Goal: Information Seeking & Learning: Check status

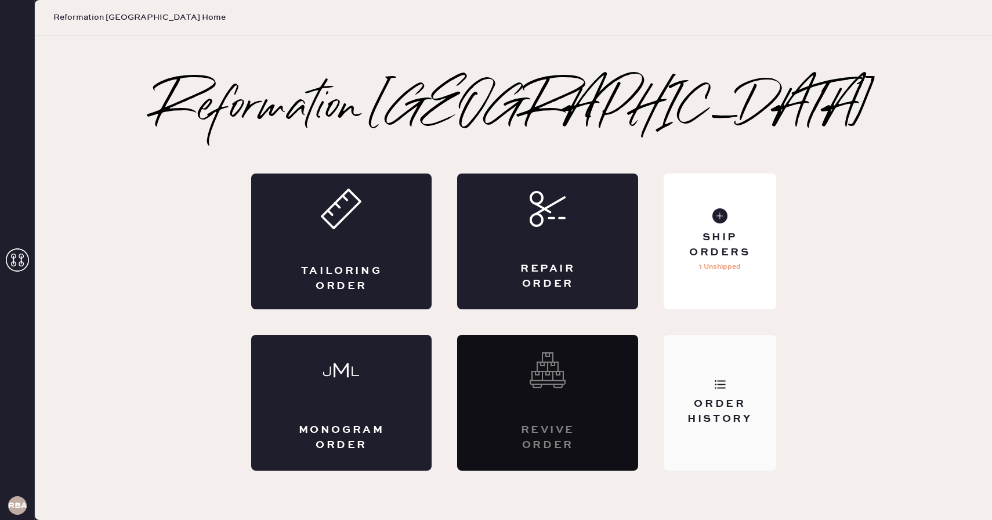
click at [728, 350] on div "Order History" at bounding box center [719, 403] width 112 height 136
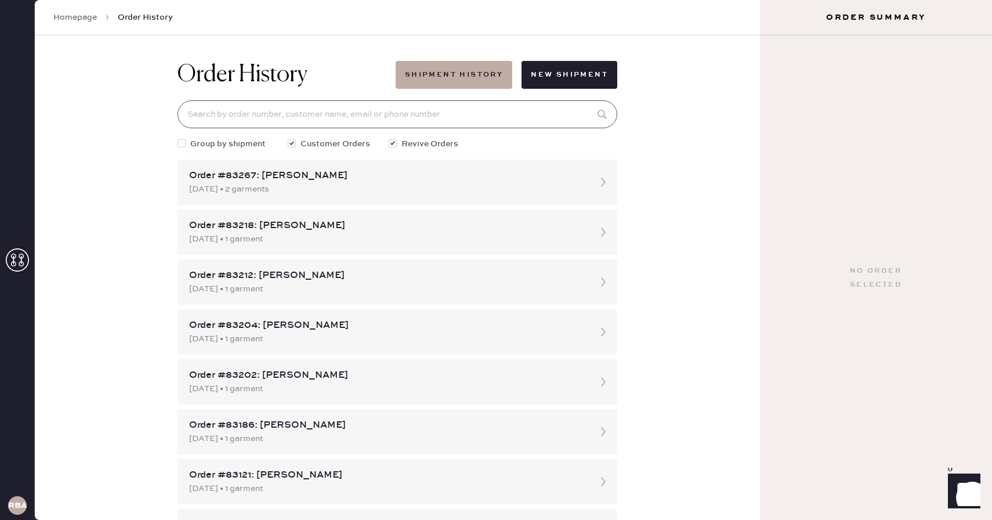
click at [422, 110] on input at bounding box center [397, 114] width 440 height 28
type input "[PERSON_NAME]"
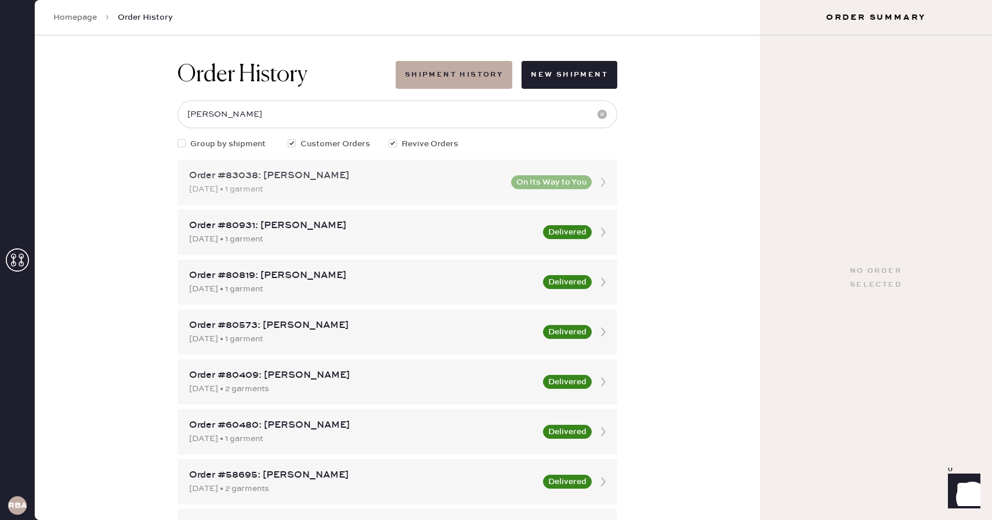
click at [396, 183] on div "[DATE] • 1 garment" at bounding box center [346, 189] width 315 height 13
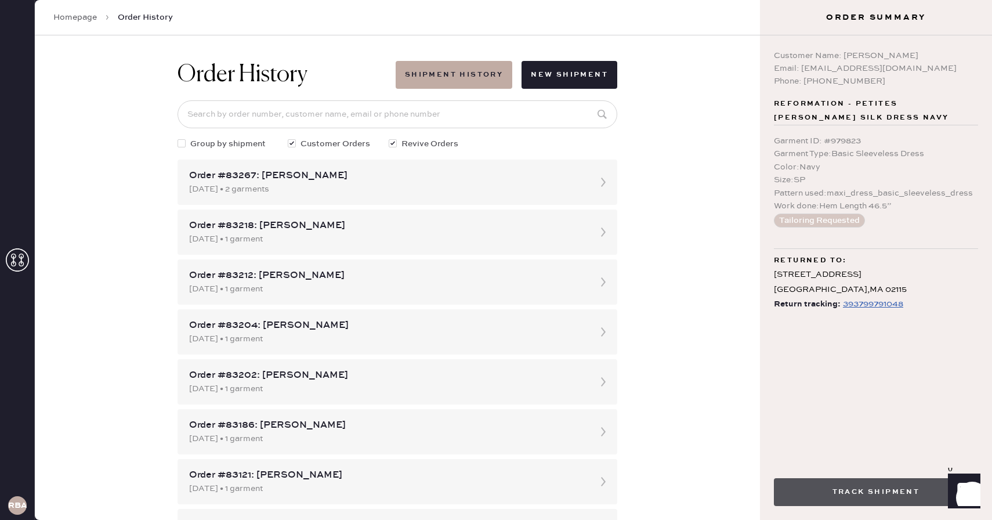
click at [814, 500] on button "Track Shipment" at bounding box center [876, 492] width 204 height 28
click at [313, 117] on input at bounding box center [397, 114] width 440 height 28
type input "[PERSON_NAME]"
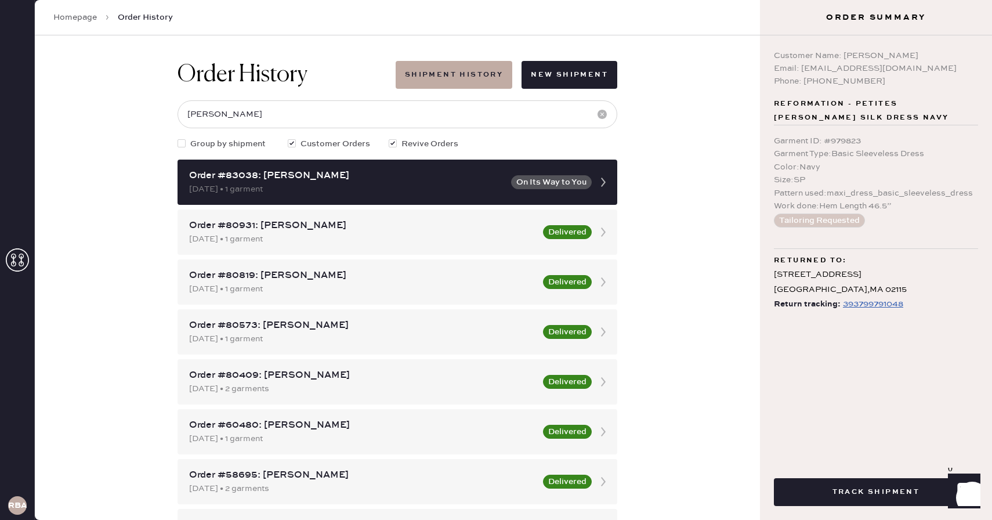
click at [686, 220] on div "Order History Shipment History New Shipment [PERSON_NAME] Group by shipment Cus…" at bounding box center [397, 277] width 725 height 484
drag, startPoint x: 798, startPoint y: 66, endPoint x: 954, endPoint y: 66, distance: 156.0
click at [954, 66] on div "Email: [EMAIL_ADDRESS][DOMAIN_NAME]" at bounding box center [876, 68] width 204 height 13
click at [942, 72] on div "Email: [EMAIL_ADDRESS][DOMAIN_NAME]" at bounding box center [876, 68] width 204 height 13
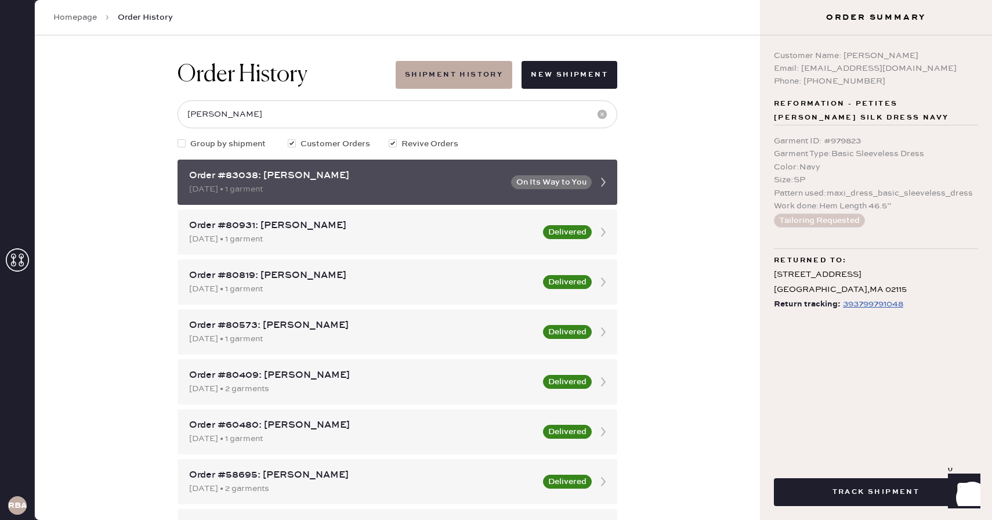
click at [611, 179] on icon at bounding box center [602, 181] width 23 height 23
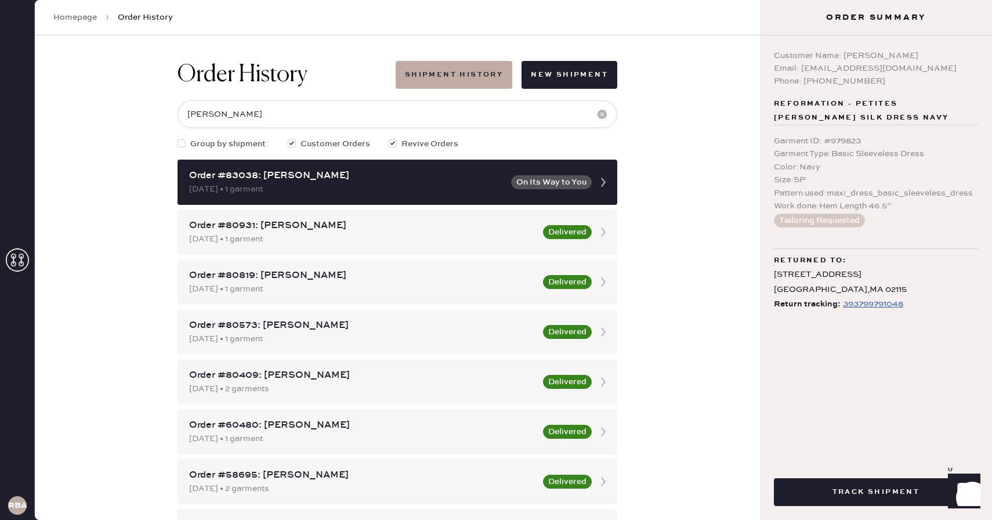
click at [850, 68] on div "Email: [EMAIL_ADDRESS][DOMAIN_NAME]" at bounding box center [876, 68] width 204 height 13
click at [12, 263] on icon at bounding box center [17, 259] width 23 height 23
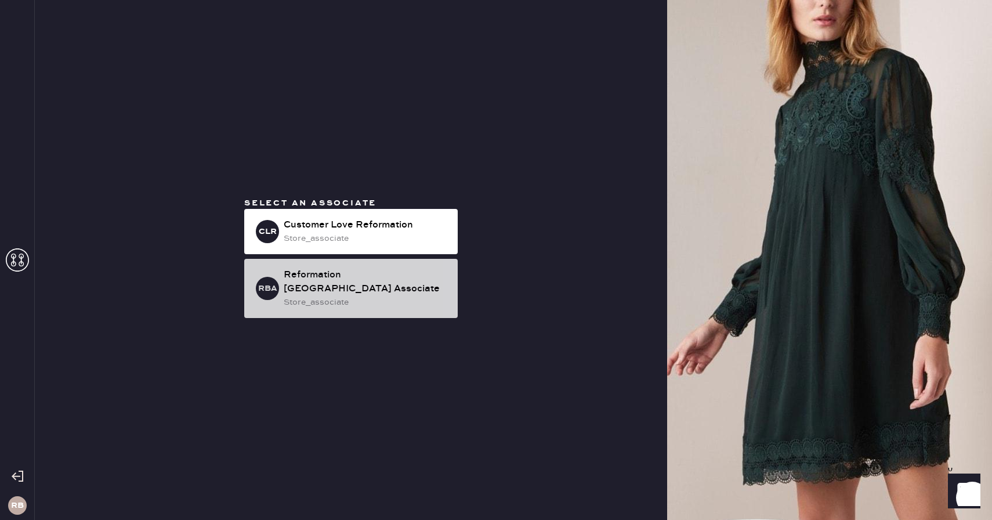
click at [344, 296] on div "store_associate" at bounding box center [366, 302] width 165 height 13
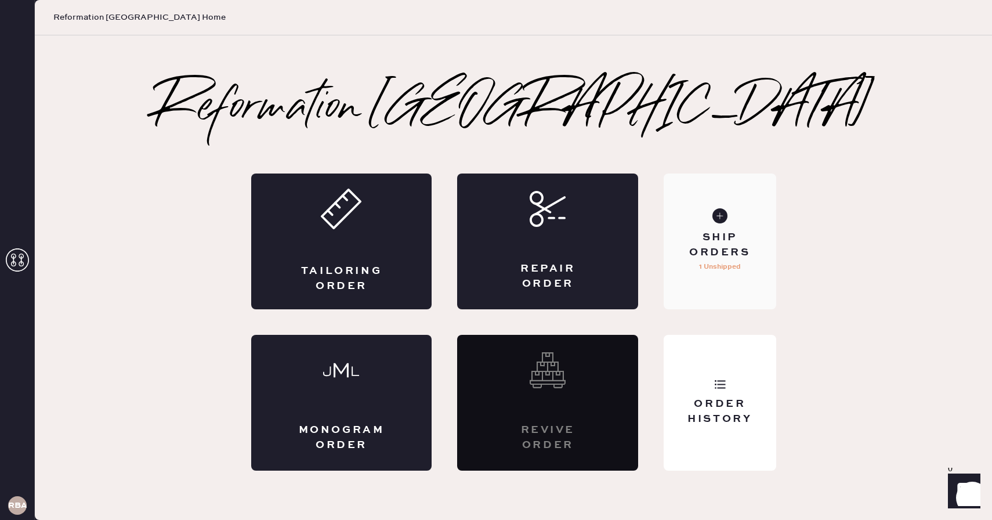
click at [728, 215] on div "Ship Orders 1 Unshipped" at bounding box center [719, 241] width 112 height 136
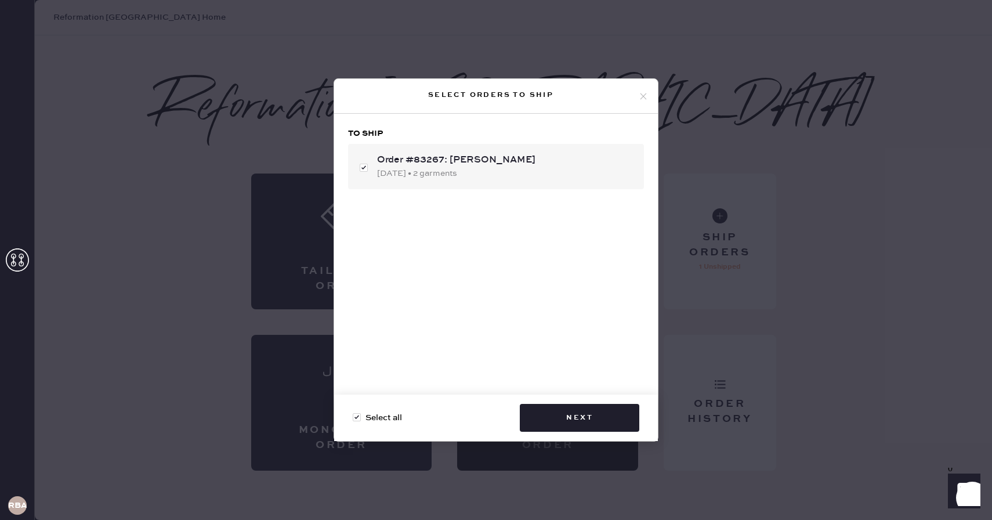
click at [644, 94] on icon at bounding box center [643, 96] width 10 height 10
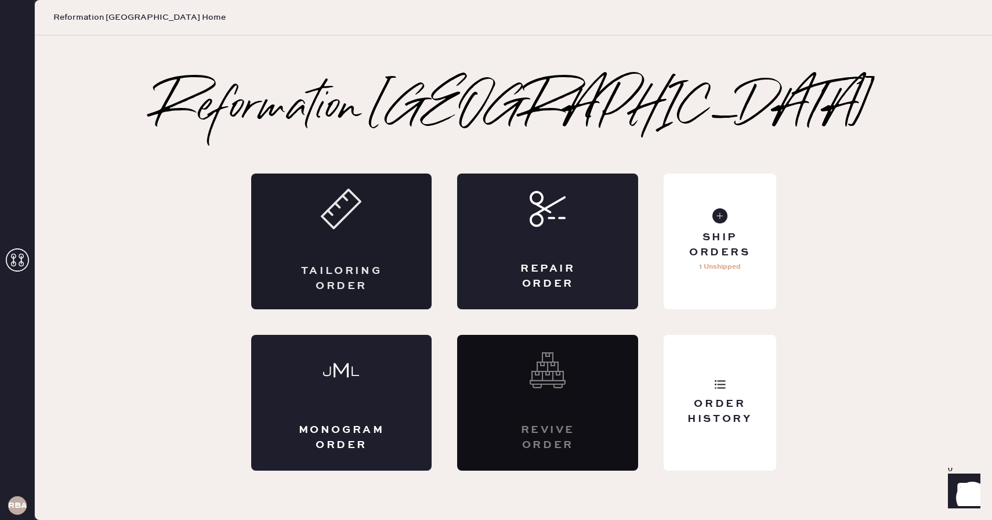
click at [331, 227] on icon at bounding box center [341, 208] width 41 height 41
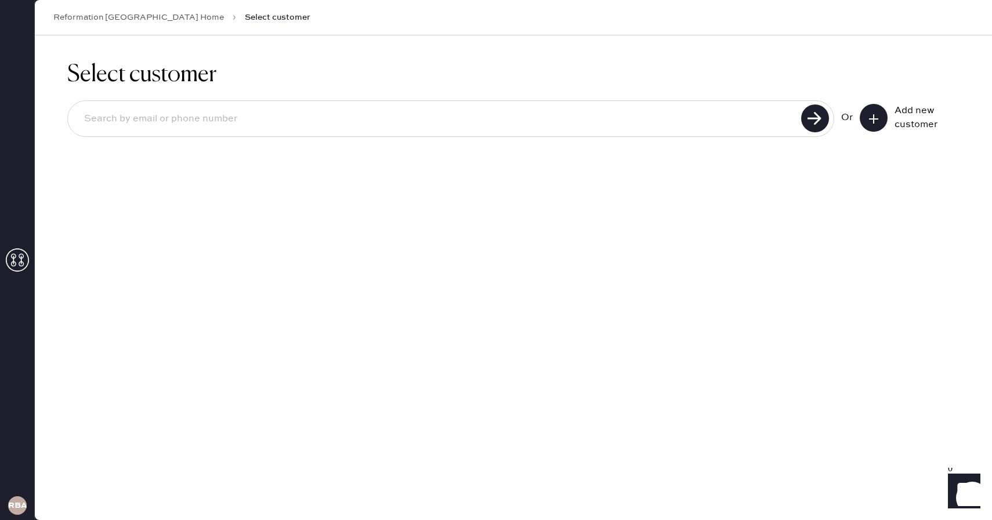
click at [118, 82] on h1 "Select customer" at bounding box center [513, 75] width 892 height 28
click at [164, 139] on div "Or Add new customer" at bounding box center [513, 120] width 892 height 62
click at [162, 128] on input at bounding box center [436, 119] width 722 height 27
type input "[PERSON_NAME]"
click at [92, 115] on input "[PERSON_NAME]" at bounding box center [436, 119] width 722 height 27
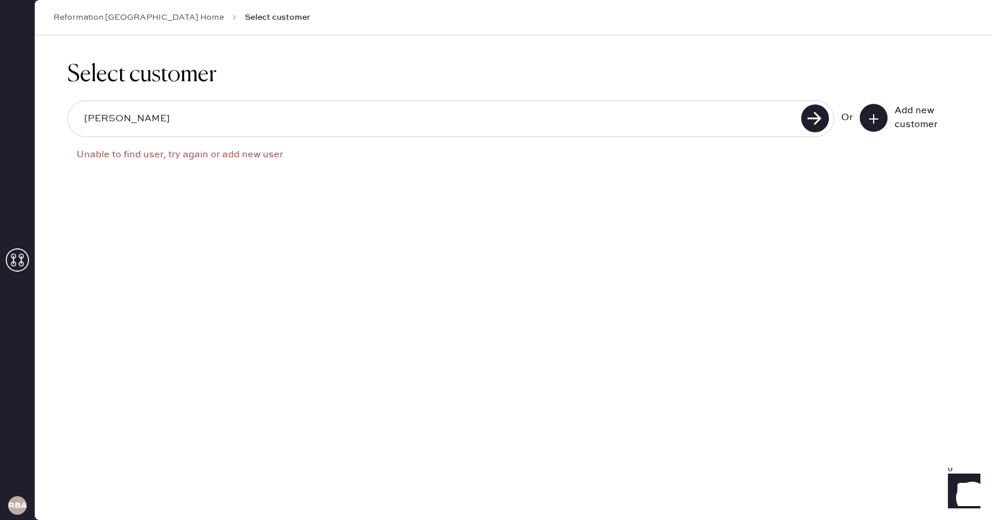
click at [92, 115] on input "[PERSON_NAME]" at bounding box center [436, 119] width 722 height 27
type input "[PERSON_NAME]"
click at [92, 115] on input "[PERSON_NAME]" at bounding box center [436, 119] width 722 height 27
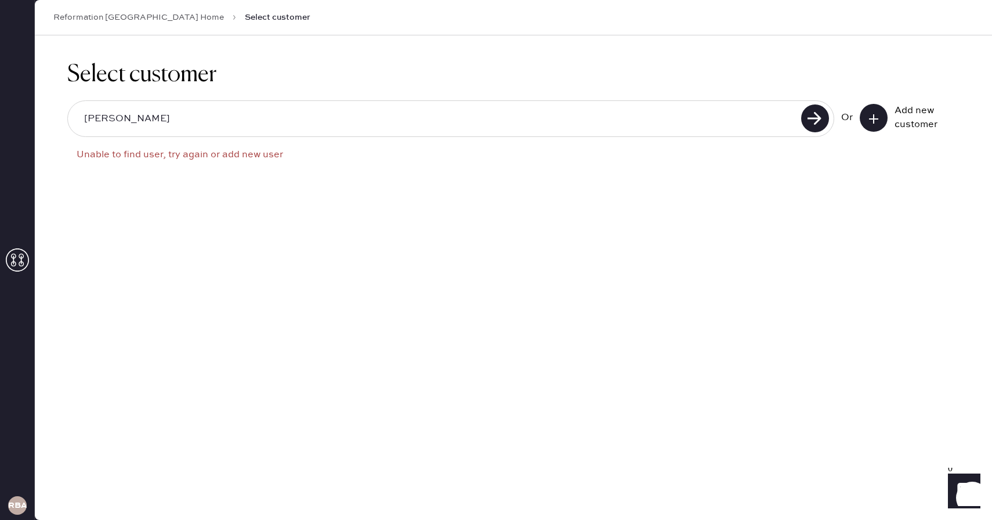
click at [92, 115] on input "[PERSON_NAME]" at bounding box center [436, 119] width 722 height 27
type input "m"
type input "[EMAIL_ADDRESS][DOMAIN_NAME]"
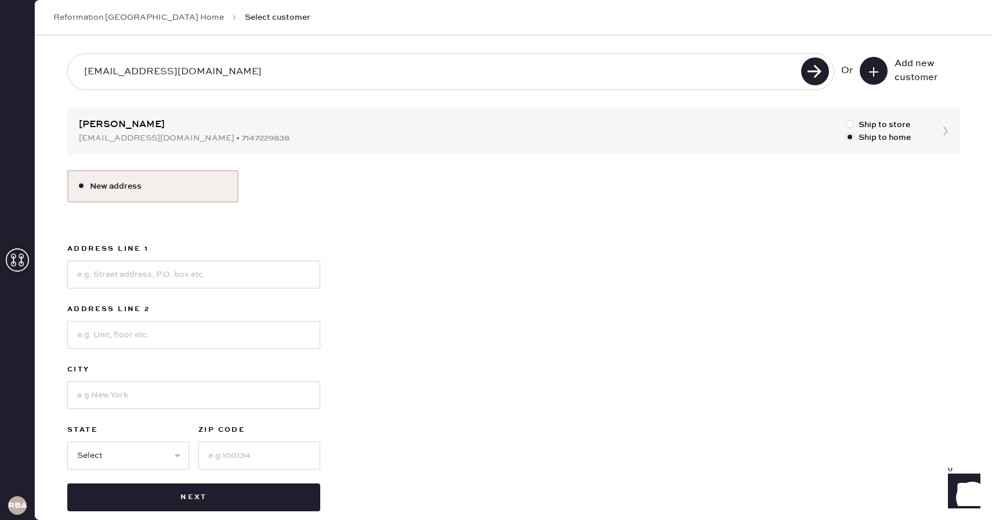
scroll to position [64, 0]
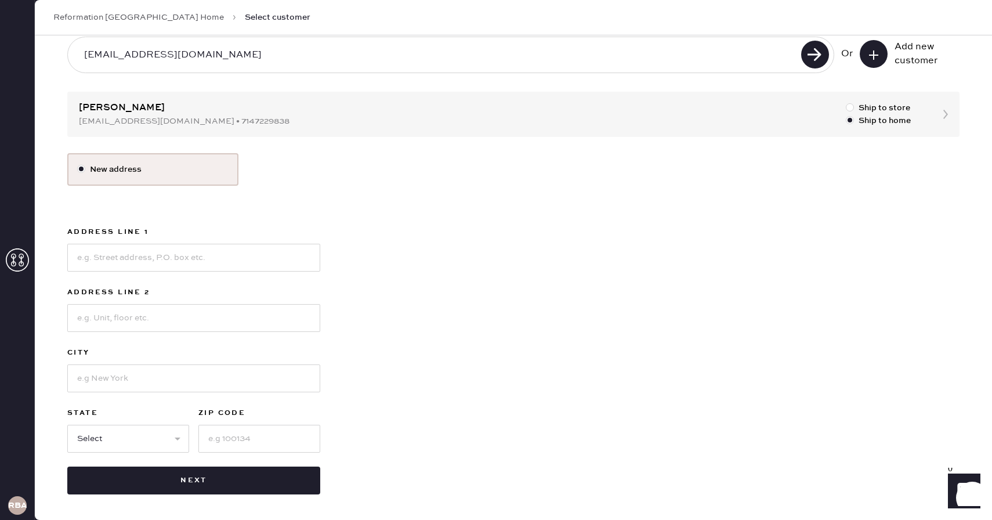
click at [224, 110] on div "Select customer [EMAIL_ADDRESS][DOMAIN_NAME] Or Add new customer [PERSON_NAME] …" at bounding box center [513, 246] width 957 height 548
click at [147, 115] on div "Select customer [EMAIL_ADDRESS][DOMAIN_NAME] Or Add new customer [PERSON_NAME] …" at bounding box center [513, 246] width 957 height 548
click at [950, 112] on div "Select customer [EMAIL_ADDRESS][DOMAIN_NAME] Or Add new customer [PERSON_NAME] …" at bounding box center [513, 246] width 957 height 548
click at [943, 112] on div "Select customer [EMAIL_ADDRESS][DOMAIN_NAME] Or Add new customer [PERSON_NAME] …" at bounding box center [513, 246] width 957 height 548
click at [215, 99] on div "Select customer [EMAIL_ADDRESS][DOMAIN_NAME] Or Add new customer [PERSON_NAME] …" at bounding box center [513, 246] width 957 height 548
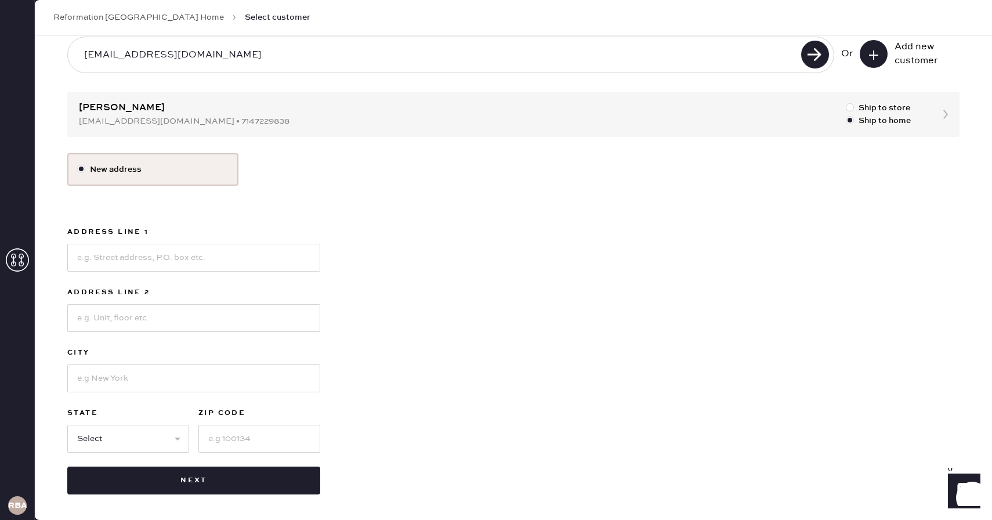
click at [115, 15] on link "Reformation [GEOGRAPHIC_DATA] Home" at bounding box center [138, 18] width 170 height 12
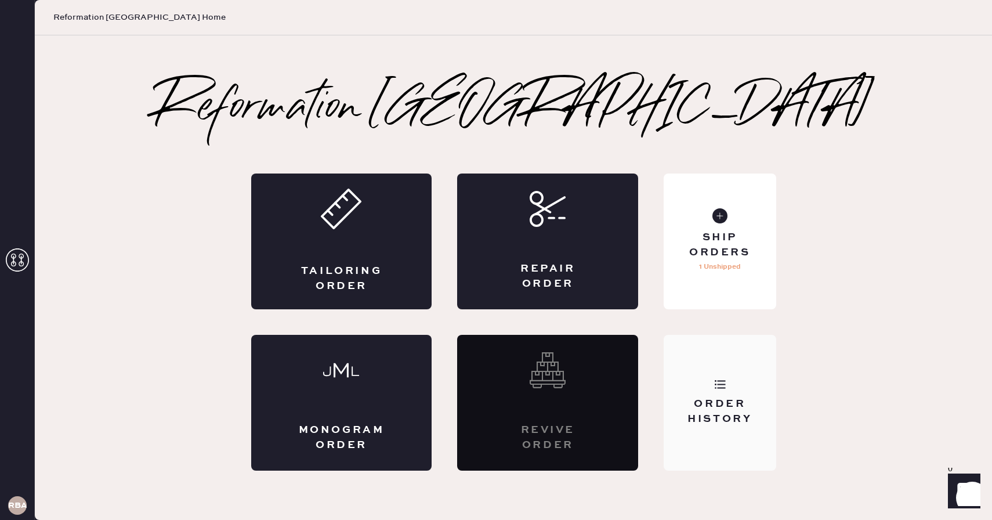
click at [714, 377] on div "Order History" at bounding box center [719, 403] width 112 height 136
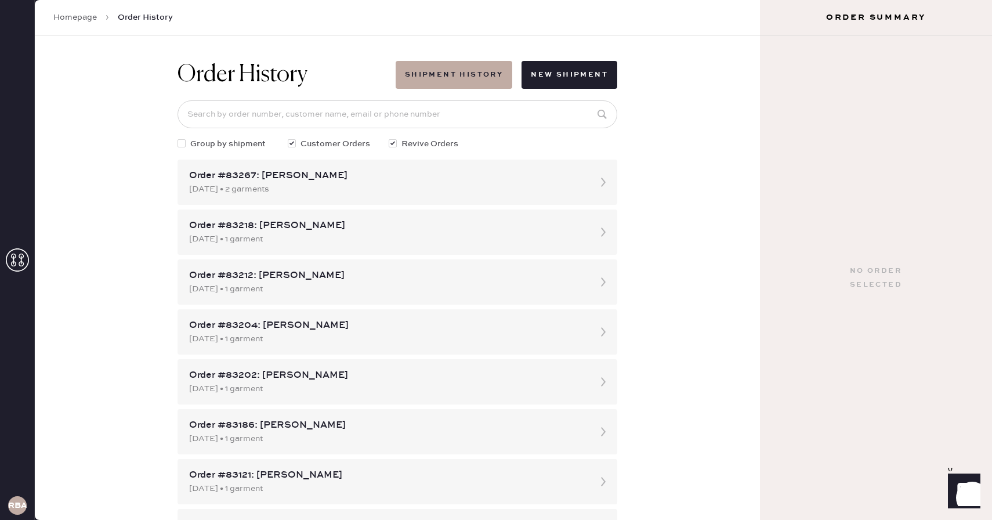
click at [24, 254] on icon at bounding box center [17, 259] width 23 height 23
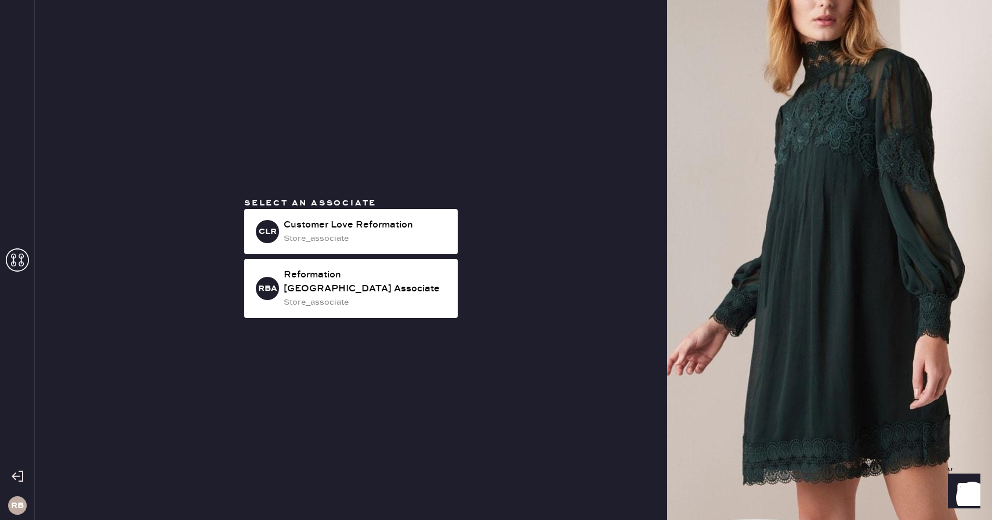
click at [14, 504] on h3 "RB" at bounding box center [17, 505] width 13 height 8
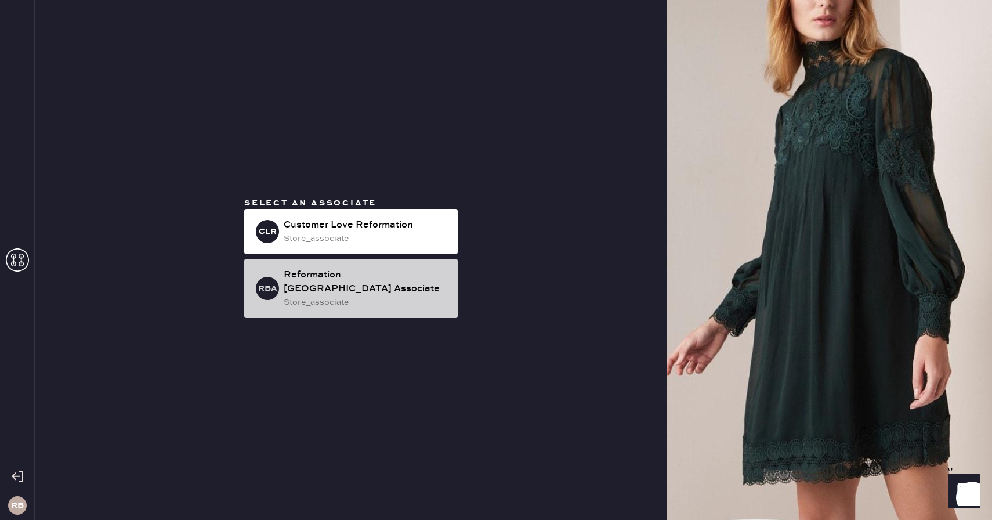
click at [375, 296] on div "store_associate" at bounding box center [366, 302] width 165 height 13
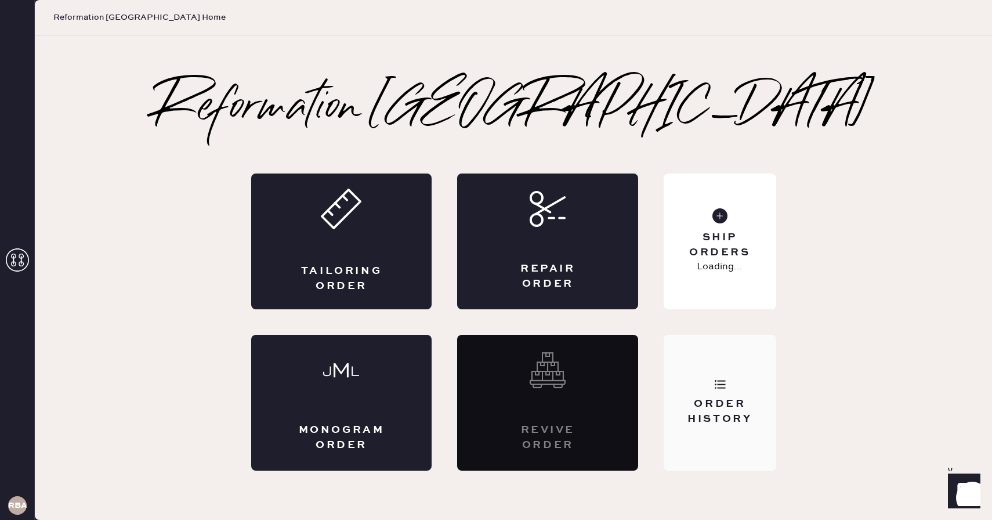
click at [721, 395] on div "Order History" at bounding box center [719, 403] width 112 height 136
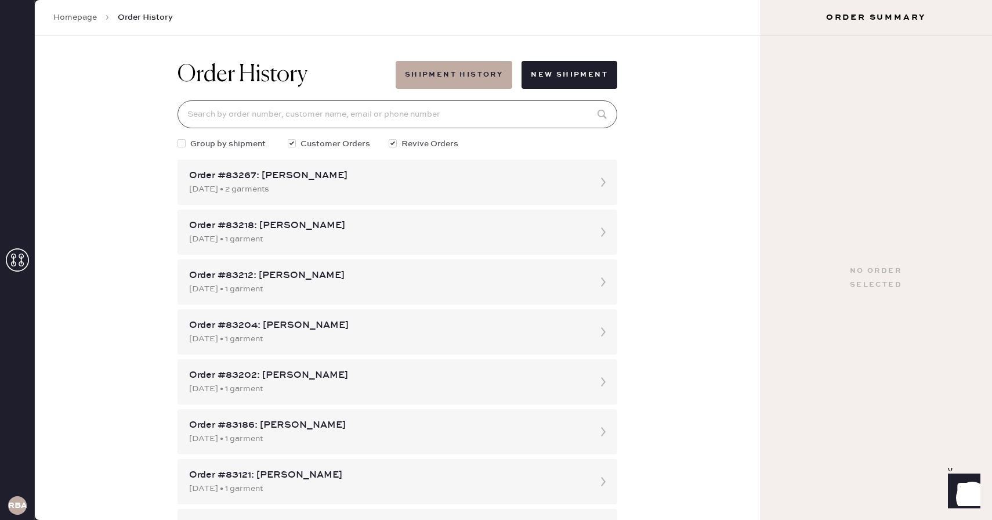
click at [400, 114] on input at bounding box center [397, 114] width 440 height 28
click at [430, 73] on button "Shipment History" at bounding box center [453, 75] width 117 height 28
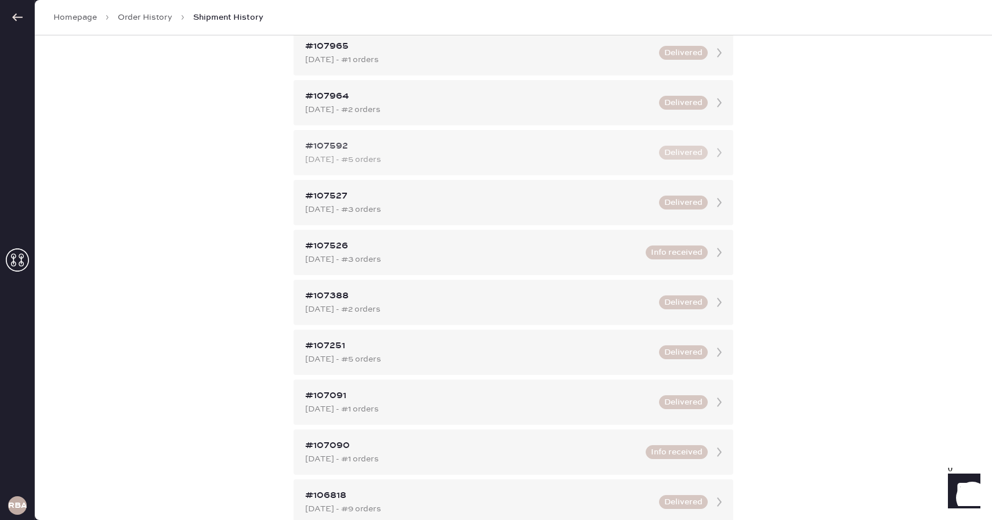
scroll to position [336, 0]
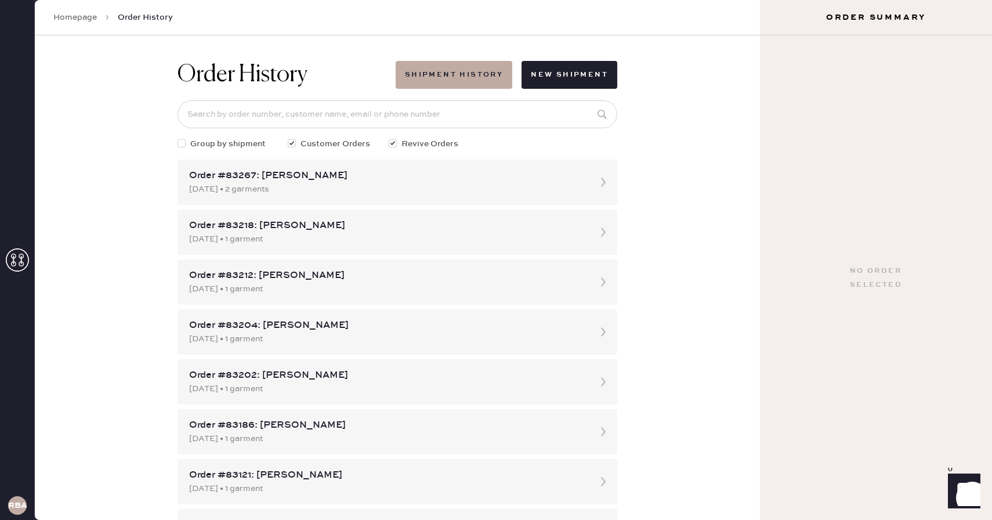
click at [273, 119] on input at bounding box center [397, 114] width 440 height 28
type input "[PERSON_NAME]"
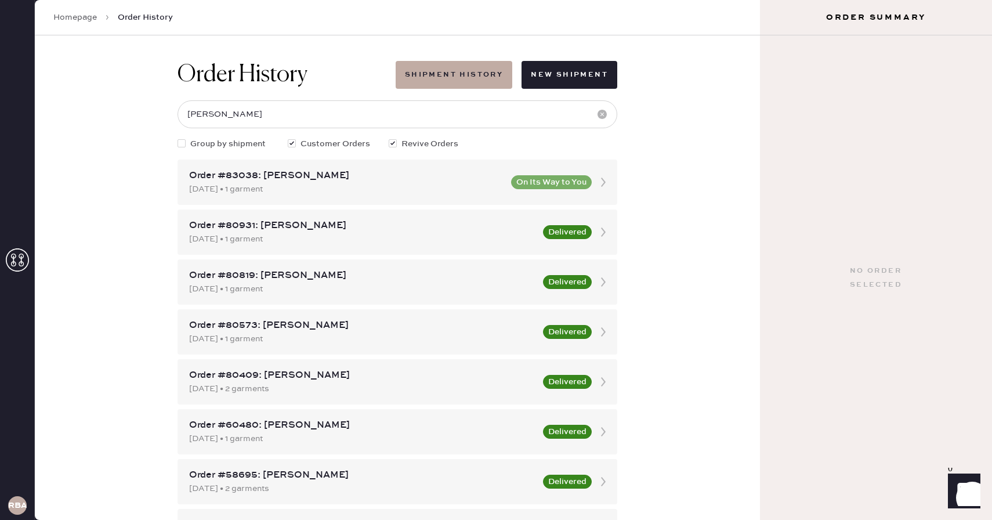
click at [143, 245] on div "Order History Shipment History New Shipment [PERSON_NAME] Group by shipment Cus…" at bounding box center [397, 277] width 725 height 484
click at [305, 179] on div "Order #83038: [PERSON_NAME]" at bounding box center [346, 176] width 315 height 14
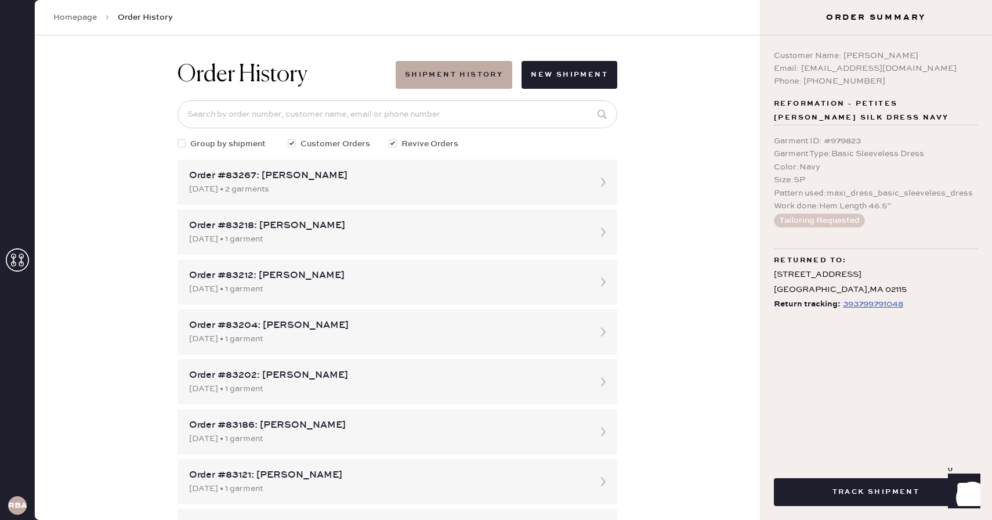
click at [848, 54] on div "Customer Name: [PERSON_NAME]" at bounding box center [876, 55] width 204 height 13
click at [810, 67] on div "Email: [EMAIL_ADDRESS][DOMAIN_NAME]" at bounding box center [876, 68] width 204 height 13
click at [867, 15] on h3 "Order Summary" at bounding box center [876, 18] width 232 height 12
click at [664, 99] on div "Order History Shipment History New Shipment Group by shipment Customer Orders R…" at bounding box center [397, 277] width 725 height 484
